Goal: Check status

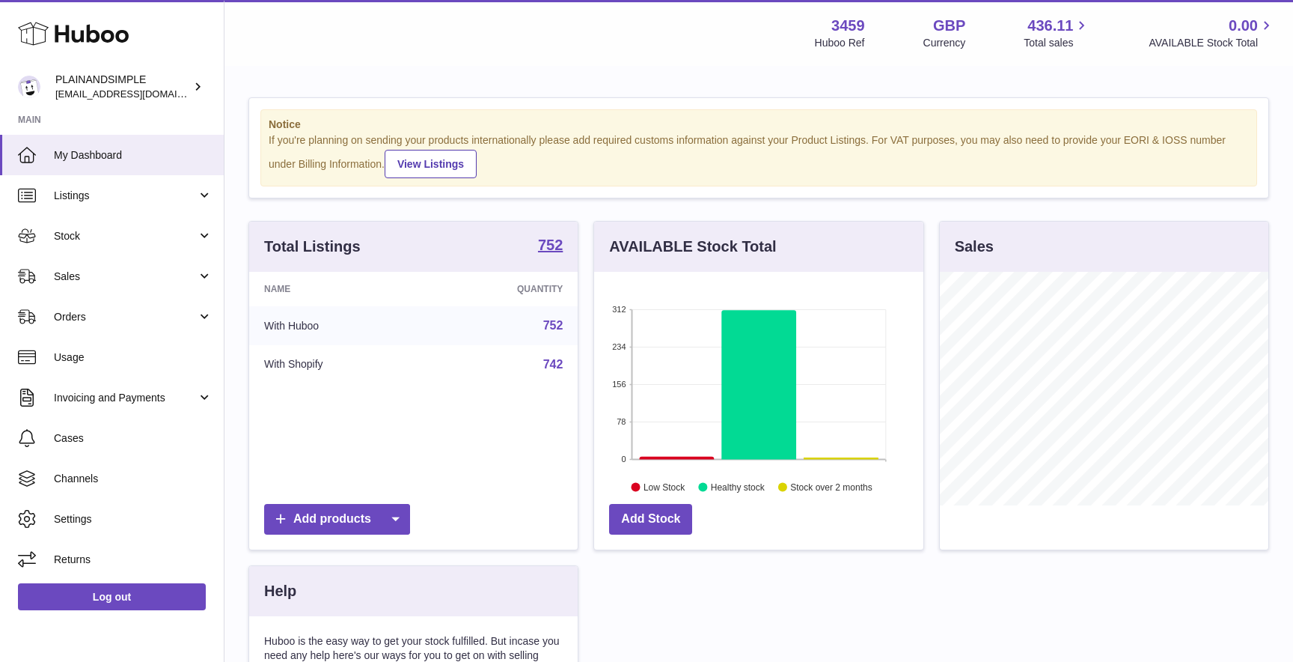
scroll to position [233, 329]
click at [233, 214] on div "Notice If you're planning on sending your products internationally please add r…" at bounding box center [759, 459] width 1069 height 784
click at [174, 276] on span "Sales" at bounding box center [125, 276] width 143 height 14
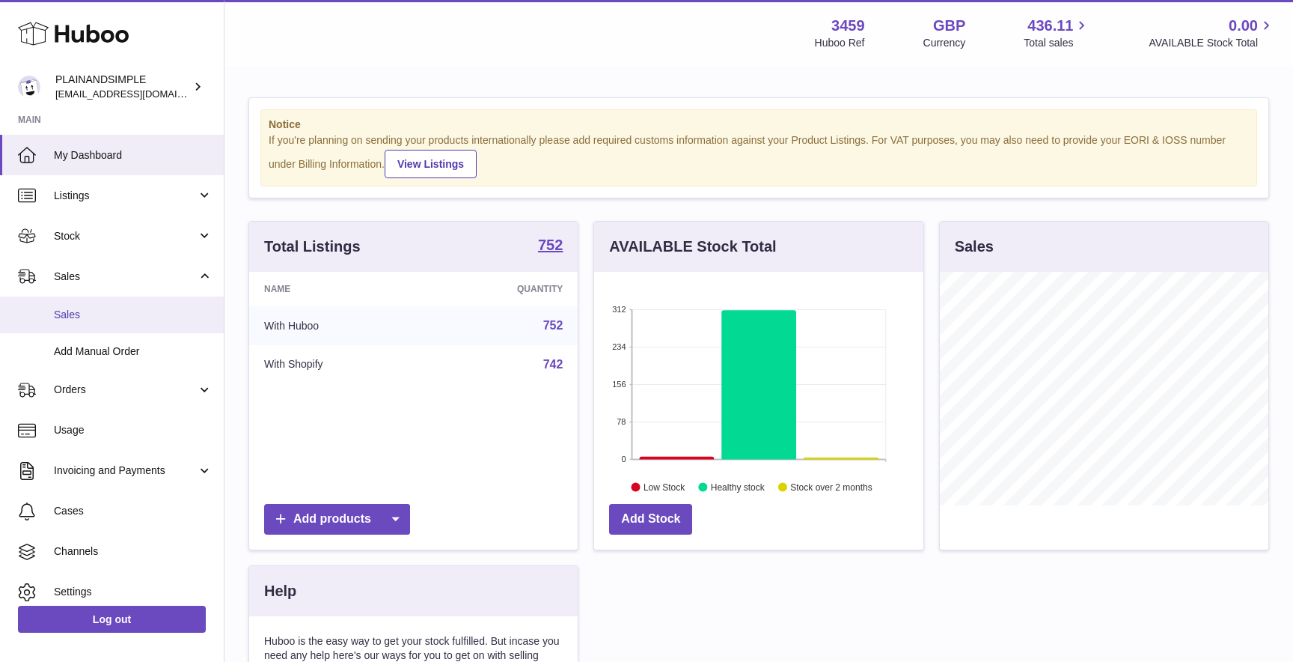
click at [135, 315] on span "Sales" at bounding box center [133, 315] width 159 height 14
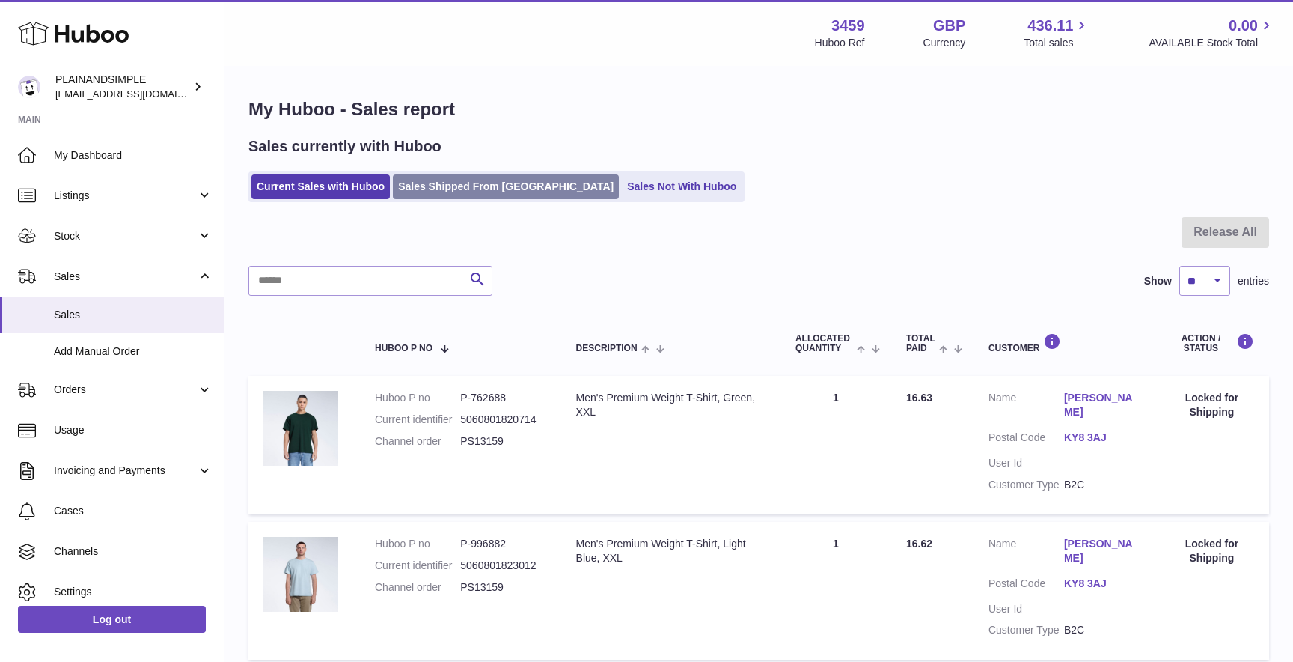
click at [462, 189] on link "Sales Shipped From [GEOGRAPHIC_DATA]" at bounding box center [506, 186] width 226 height 25
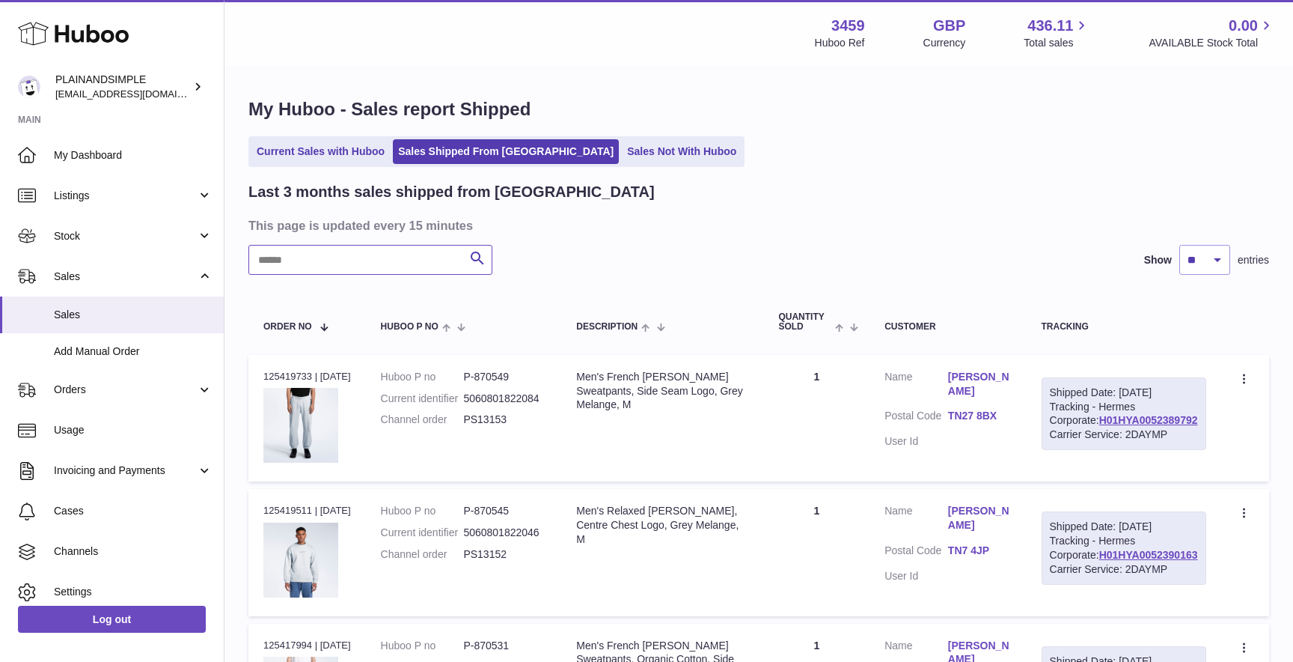
click at [306, 260] on input "text" at bounding box center [370, 260] width 244 height 30
type input "******"
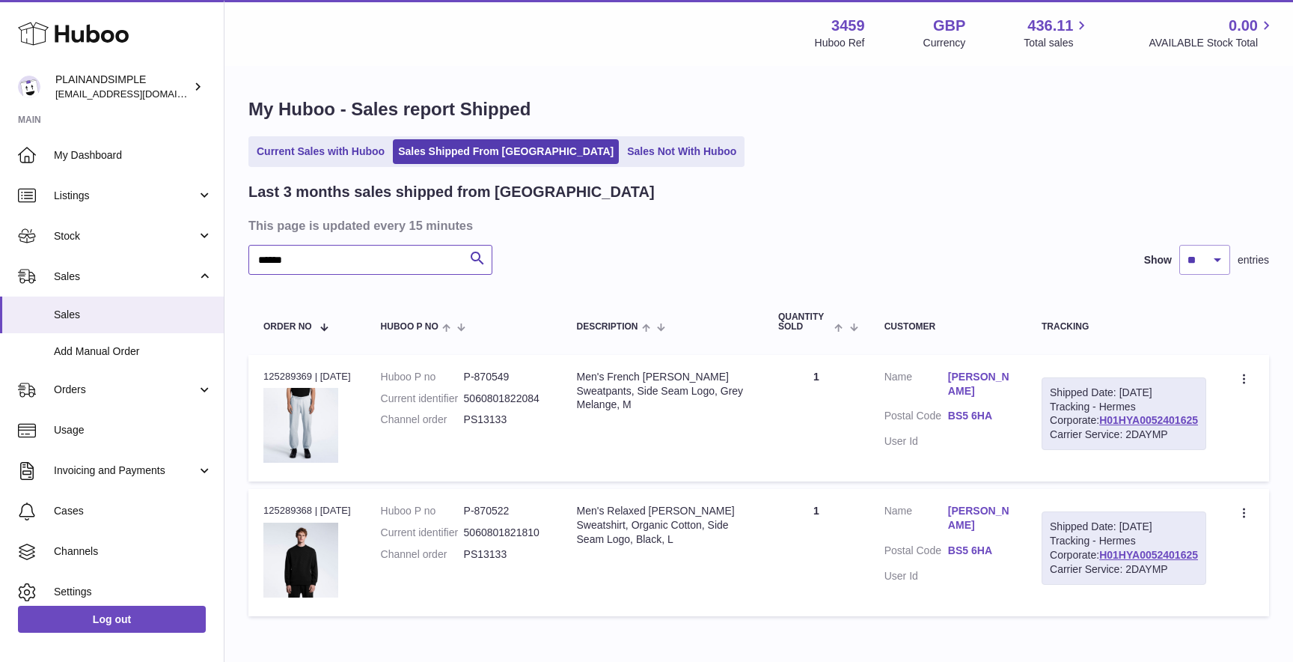
scroll to position [147, 0]
